Goal: Information Seeking & Learning: Learn about a topic

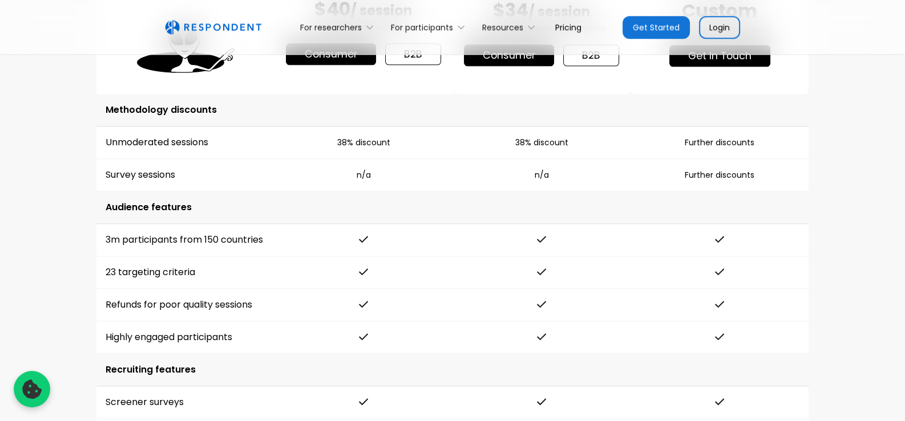
scroll to position [1540, 0]
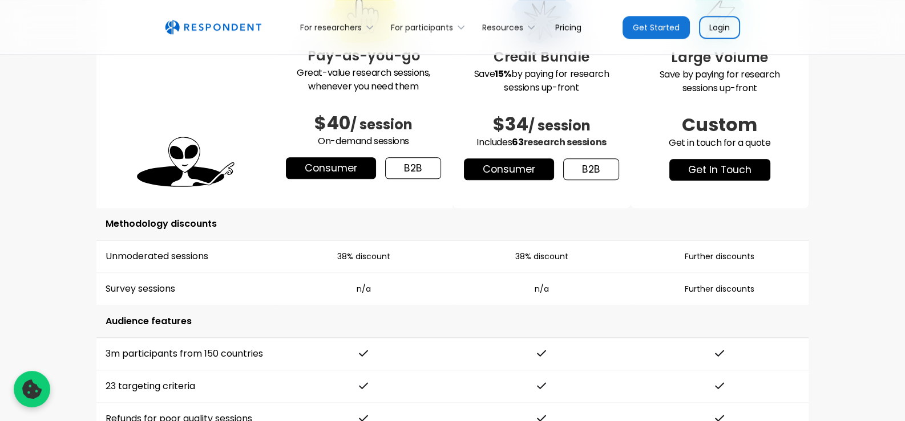
click at [415, 164] on link "b2b" at bounding box center [413, 168] width 56 height 22
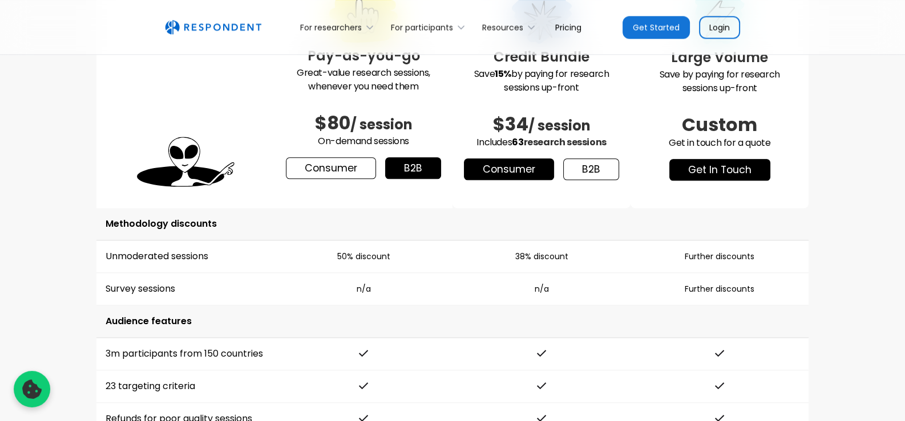
click at [346, 167] on link "Consumer" at bounding box center [331, 168] width 90 height 22
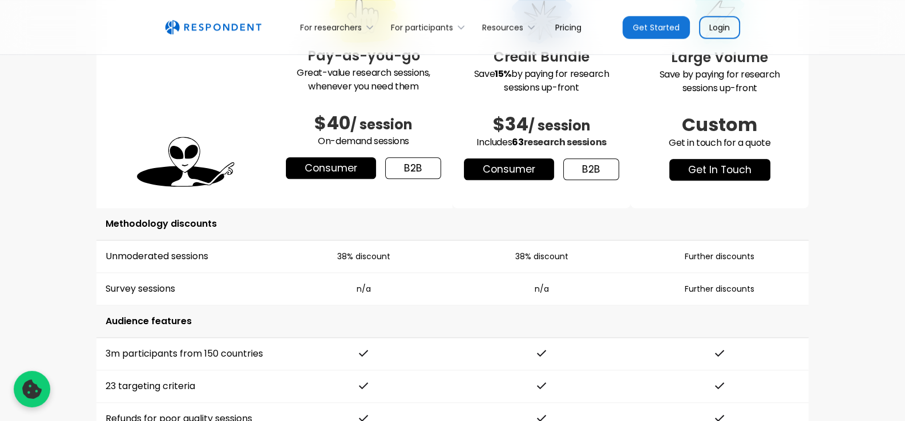
click at [424, 167] on link "b2b" at bounding box center [413, 168] width 56 height 22
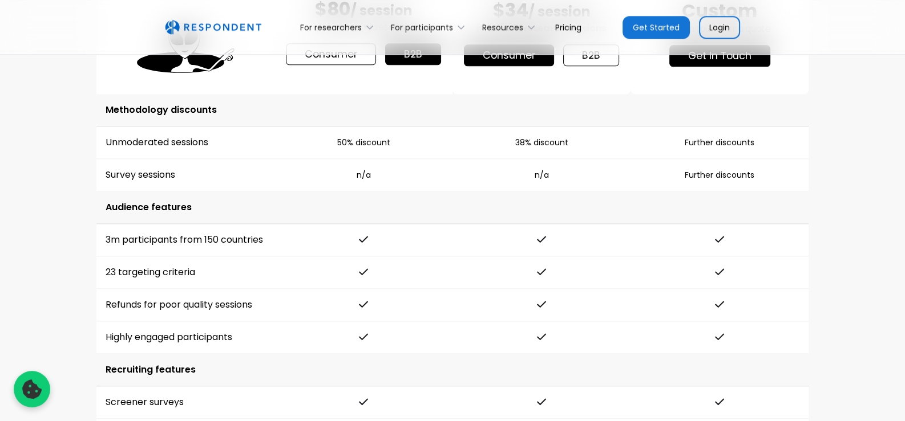
scroll to position [1426, 0]
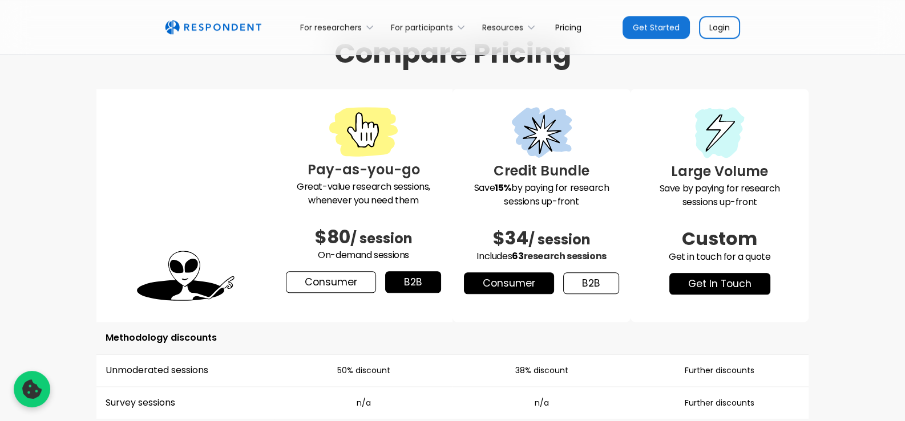
click at [342, 285] on link "Consumer" at bounding box center [331, 282] width 90 height 22
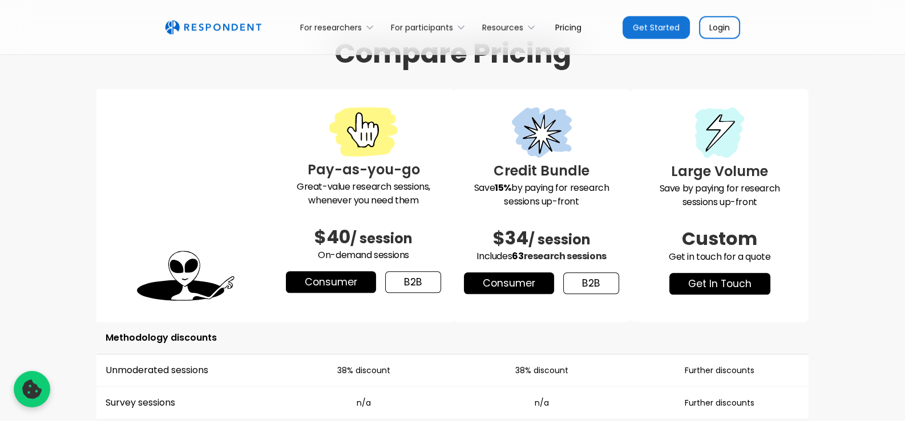
click at [411, 282] on link "b2b" at bounding box center [413, 282] width 56 height 22
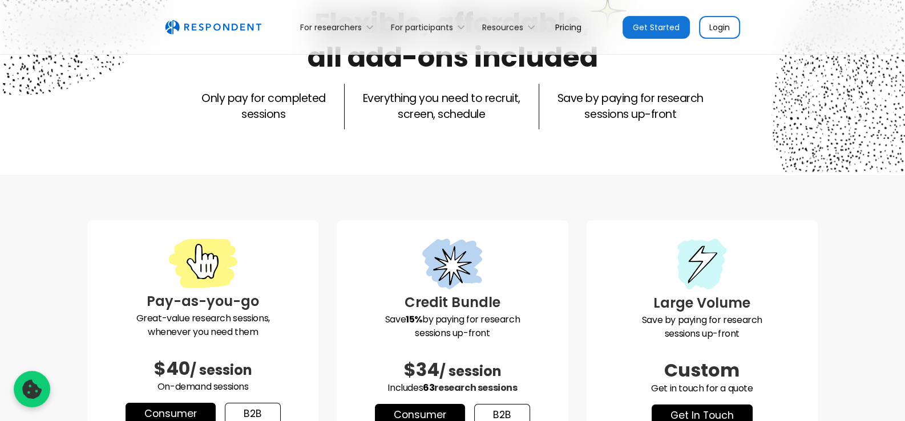
scroll to position [0, 0]
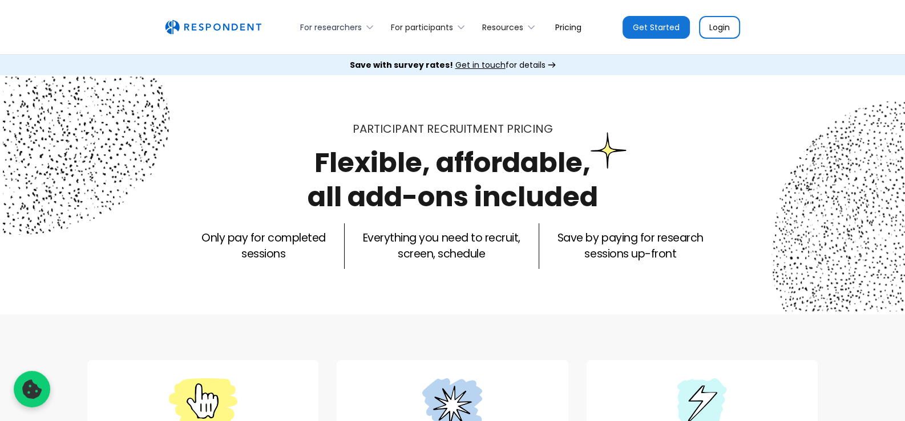
click at [357, 25] on div "For researchers" at bounding box center [331, 27] width 62 height 11
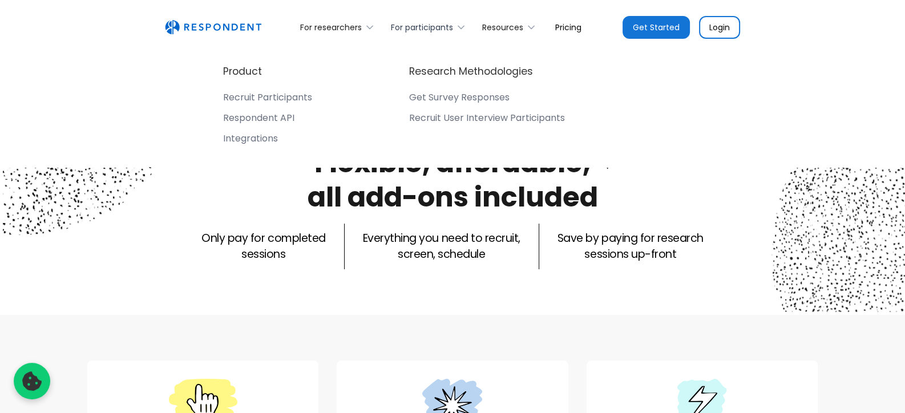
click at [427, 23] on div "For participants" at bounding box center [422, 27] width 62 height 11
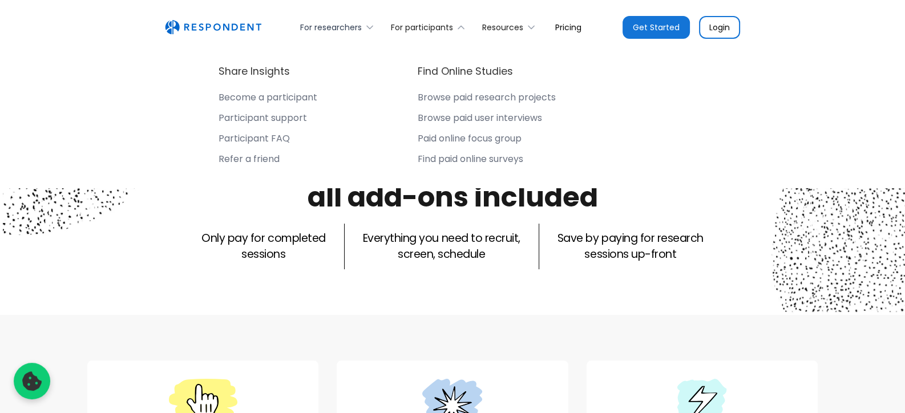
click at [364, 31] on icon at bounding box center [369, 27] width 11 height 11
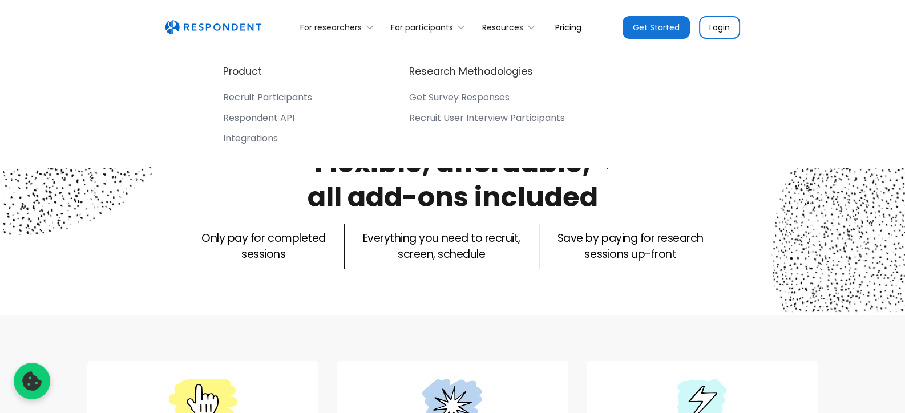
click at [479, 297] on div "Participant recruitment PRICING Flexible, affordable, all add-ons included Only…" at bounding box center [452, 195] width 905 height 240
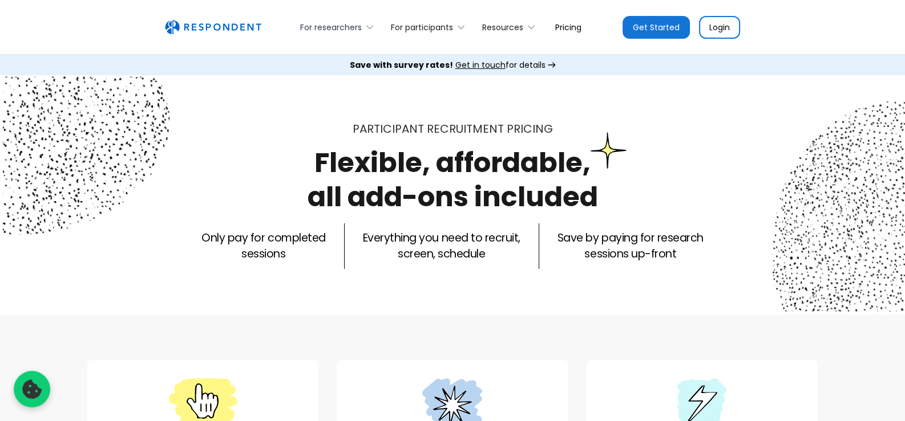
click at [314, 22] on div "For researchers" at bounding box center [331, 27] width 62 height 11
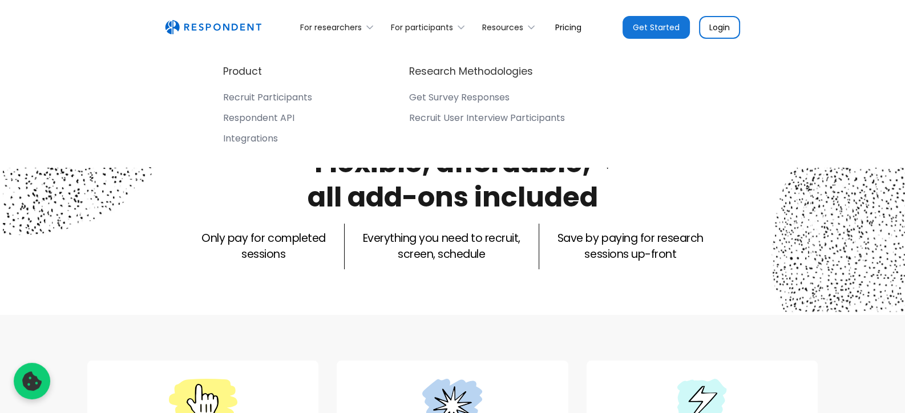
click at [262, 96] on div "Recruit Participants" at bounding box center [267, 97] width 89 height 11
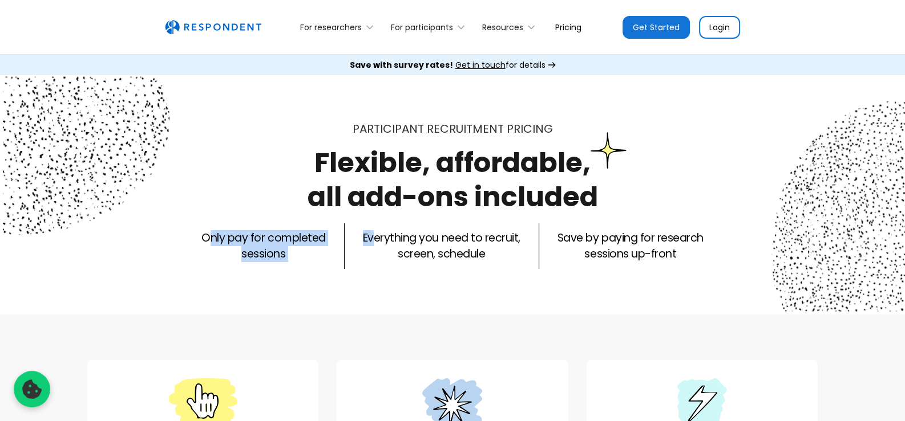
drag, startPoint x: 0, startPoint y: 0, endPoint x: 371, endPoint y: 241, distance: 442.3
click at [371, 241] on div "Only pay for completed sessions Everything you need to recruit, screen, schedul…" at bounding box center [452, 247] width 730 height 46
click at [371, 241] on p "Everything you need to recruit, screen, schedule" at bounding box center [441, 246] width 157 height 32
click at [461, 258] on p "Everything you need to recruit, screen, schedule" at bounding box center [441, 246] width 157 height 32
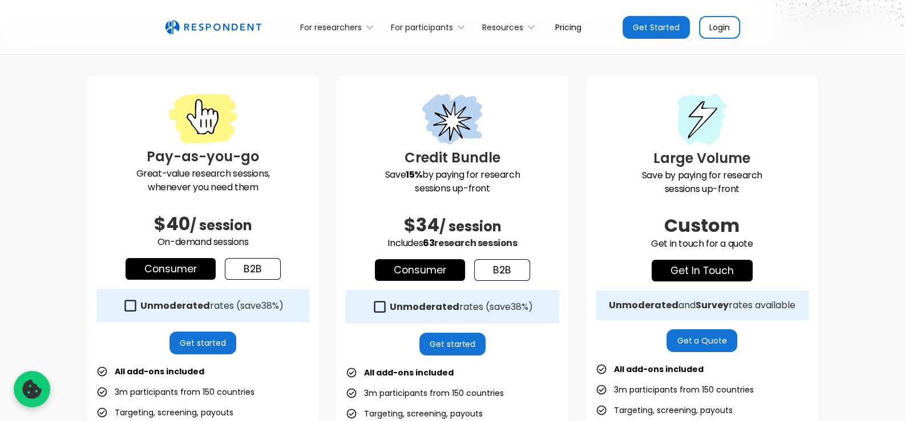
scroll to position [342, 0]
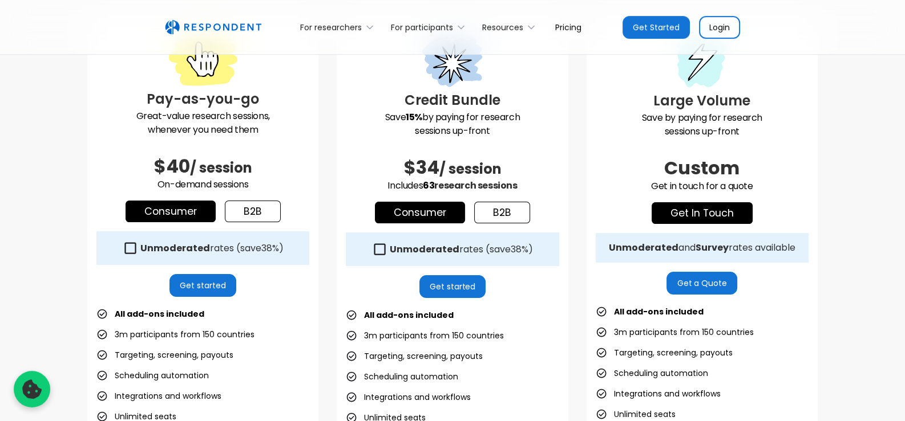
click at [254, 215] on link "b2b" at bounding box center [253, 212] width 56 height 22
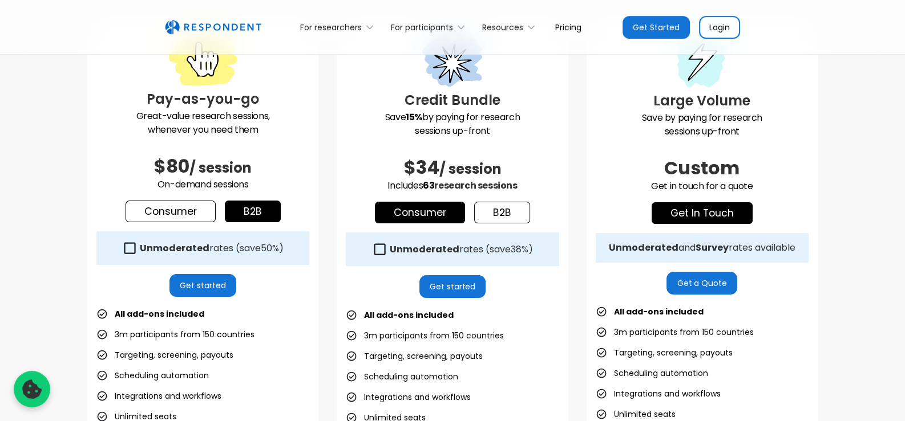
click at [150, 248] on strong "Unmoderated" at bounding box center [175, 248] width 70 height 13
click at [149, 248] on strong "Unmoderated" at bounding box center [175, 248] width 70 height 13
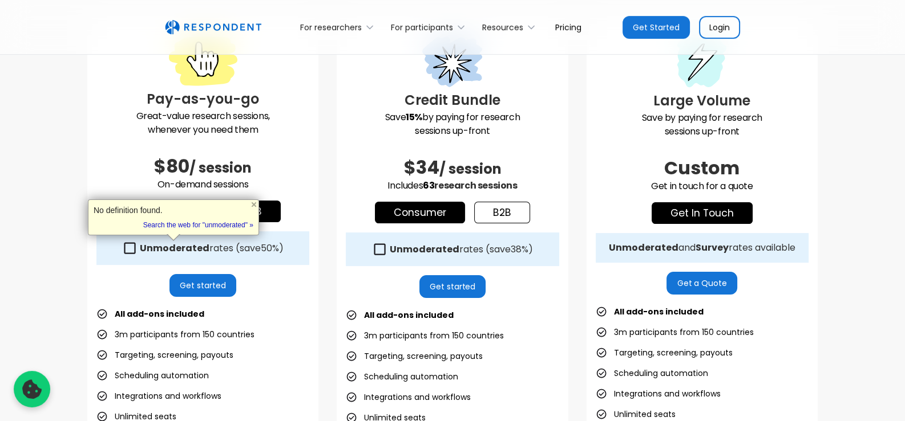
click at [278, 276] on div "Pay-as-you-go Great-value research sessions, whenever you need them $80 / sessi…" at bounding box center [202, 282] width 231 height 528
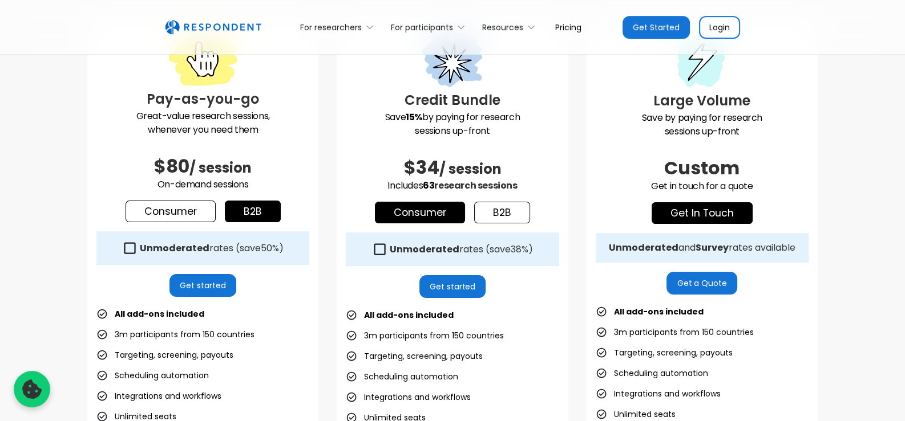
scroll to position [456, 0]
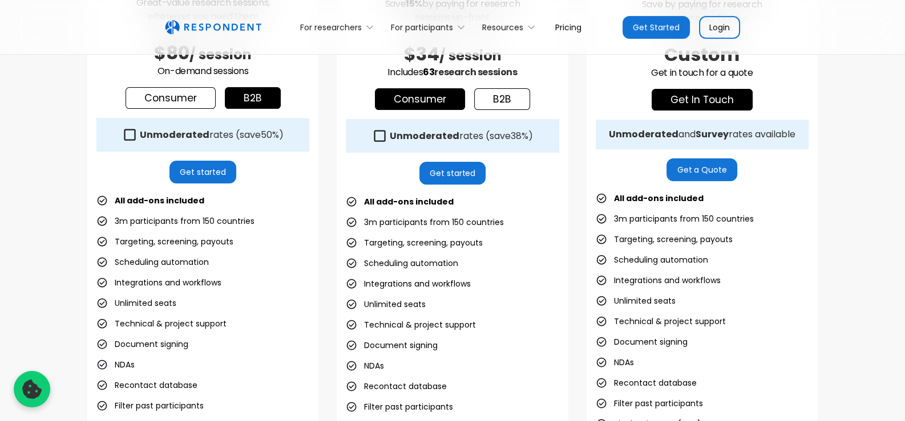
click at [126, 134] on icon at bounding box center [129, 134] width 15 height 15
click at [131, 136] on icon at bounding box center [129, 134] width 15 height 15
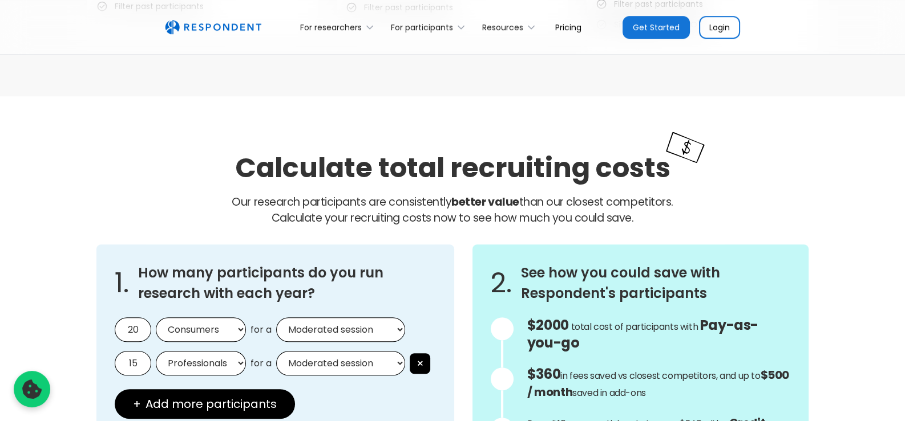
scroll to position [969, 0]
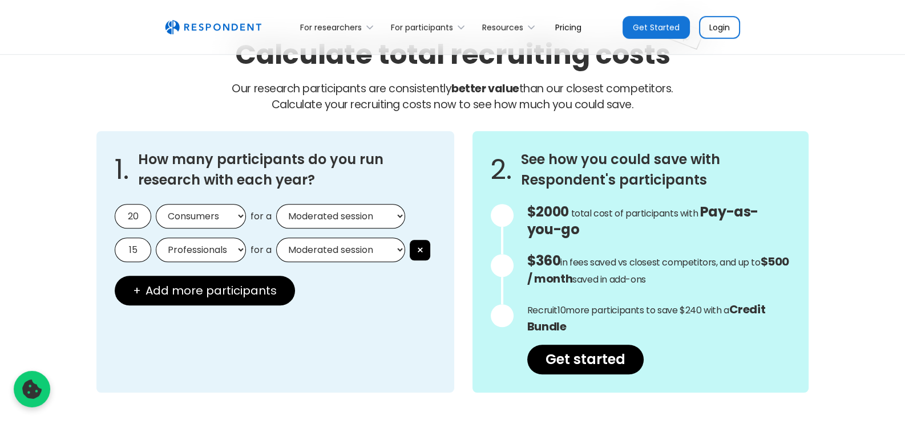
click at [143, 221] on input "20" at bounding box center [133, 216] width 37 height 25
drag, startPoint x: 143, startPoint y: 214, endPoint x: 106, endPoint y: 218, distance: 36.8
click at [107, 218] on div "1. How many participants do you run research with each year? 20 Consumers Profe…" at bounding box center [275, 262] width 358 height 262
type input "1"
type input "5"
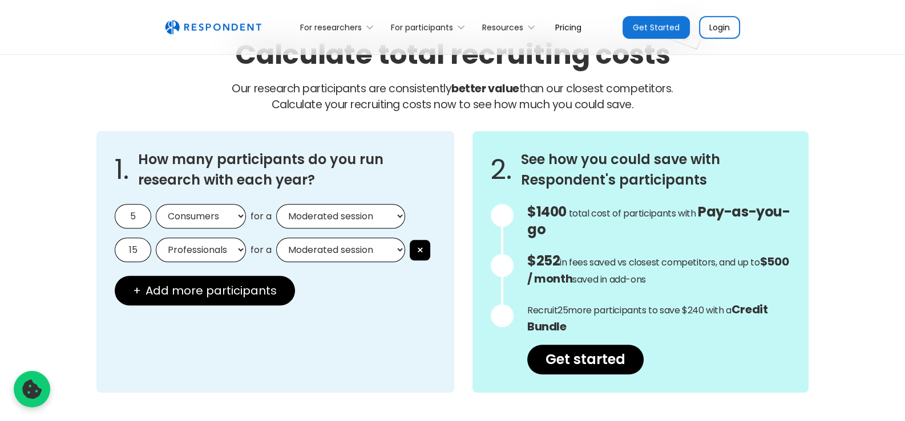
click at [199, 219] on select "Consumers Professionals" at bounding box center [201, 216] width 90 height 25
select select "professionals"
click at [156, 204] on select "Consumers Professionals" at bounding box center [201, 216] width 90 height 25
click at [322, 213] on select "Moderated session Unmoderated session" at bounding box center [340, 216] width 129 height 25
select select "unmoderated"
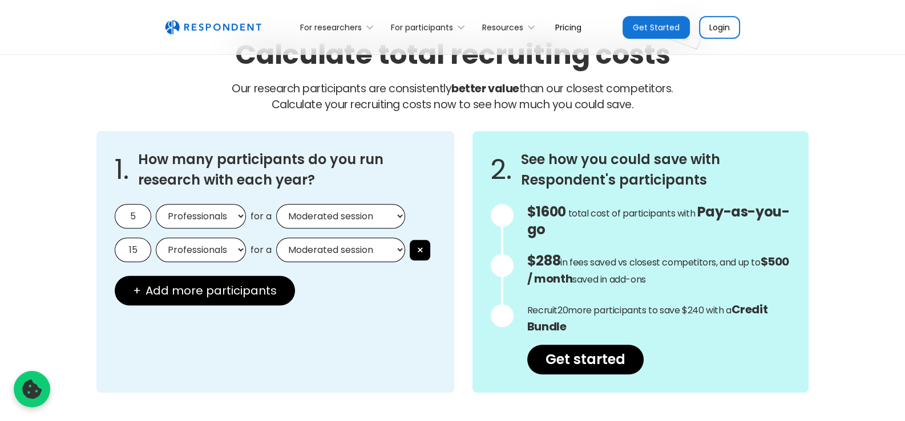
click at [276, 204] on select "Moderated session Unmoderated session" at bounding box center [340, 216] width 129 height 25
click at [422, 246] on button "×" at bounding box center [420, 250] width 21 height 21
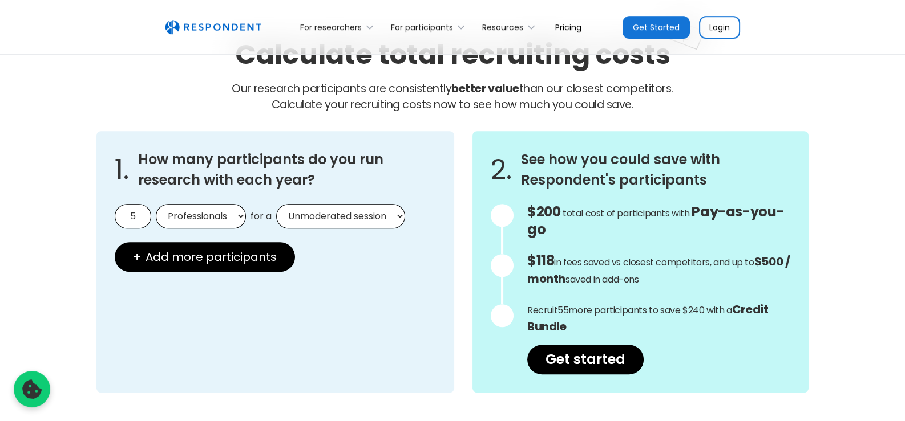
click at [810, 217] on div "1. How many participants do you run research with each year? 5 Consumers Profes…" at bounding box center [452, 262] width 730 height 280
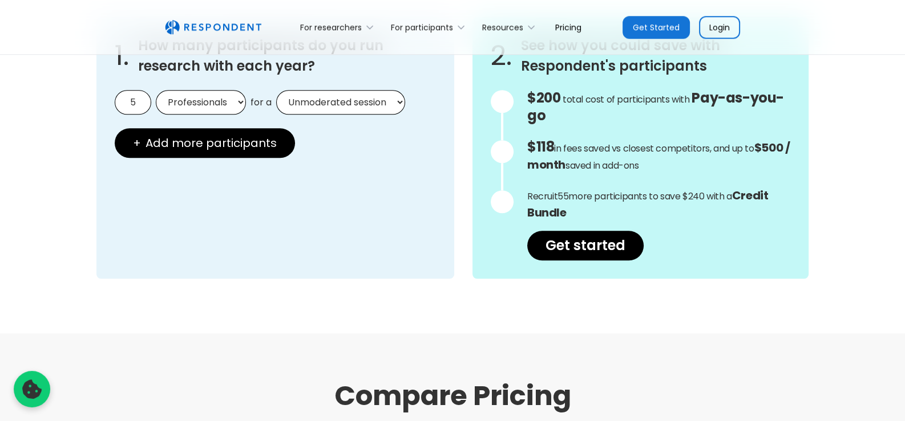
click at [505, 100] on div at bounding box center [502, 101] width 23 height 23
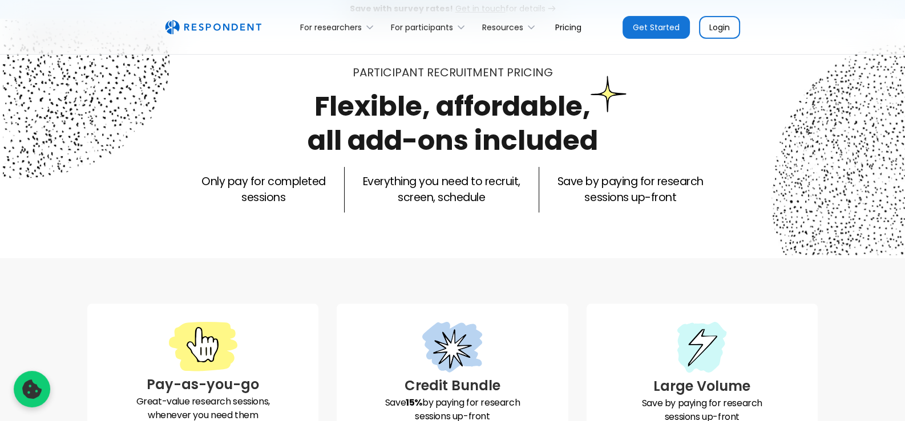
scroll to position [0, 0]
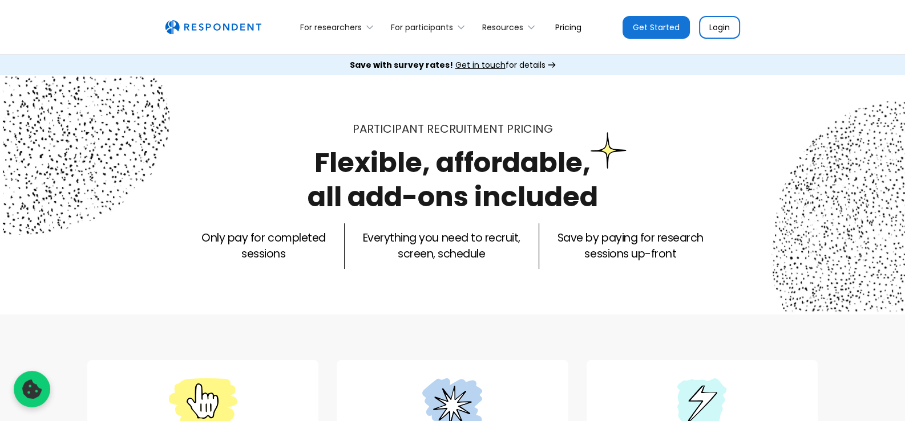
click at [548, 63] on icon at bounding box center [552, 65] width 8 height 6
select select "professionals"
select select "unmoderated"
click at [330, 30] on div "For researchers" at bounding box center [331, 27] width 62 height 11
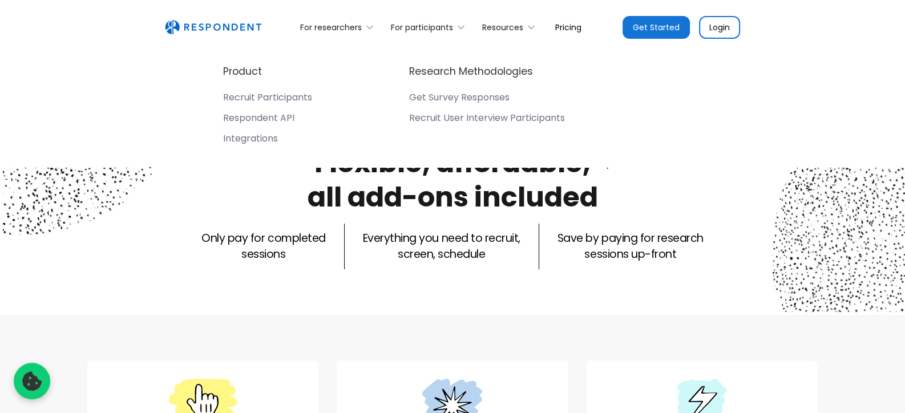
click at [262, 94] on div "Recruit Participants" at bounding box center [267, 97] width 89 height 11
